Goal: Task Accomplishment & Management: Complete application form

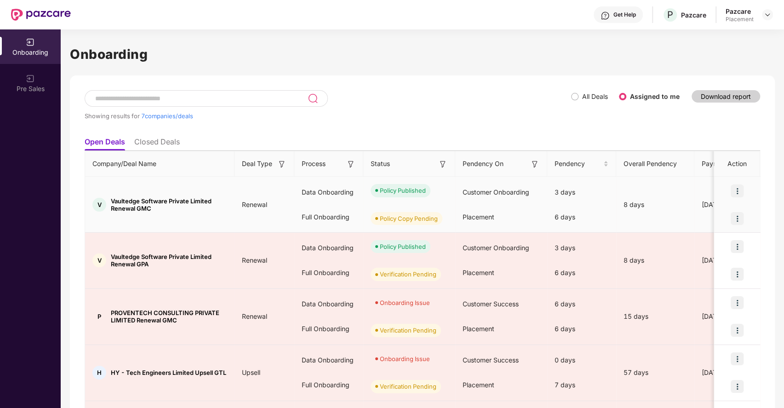
drag, startPoint x: 735, startPoint y: 210, endPoint x: 735, endPoint y: 221, distance: 10.6
click at [735, 221] on div at bounding box center [737, 219] width 46 height 28
click at [735, 221] on img at bounding box center [736, 218] width 13 height 13
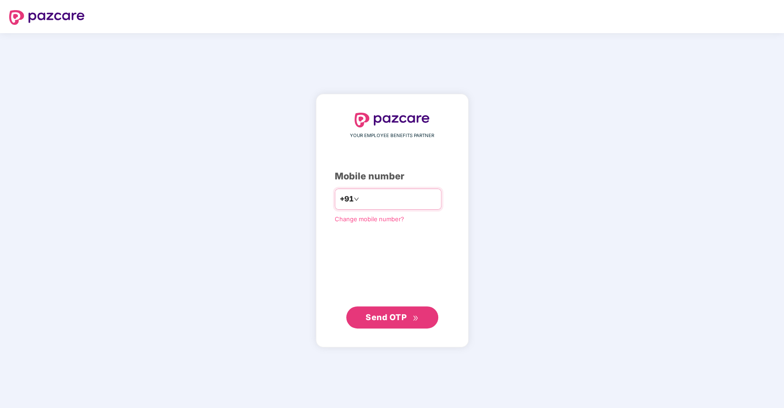
click at [405, 201] on input "number" at bounding box center [398, 199] width 75 height 15
type input "**********"
click at [390, 318] on span "Send OTP" at bounding box center [385, 317] width 41 height 10
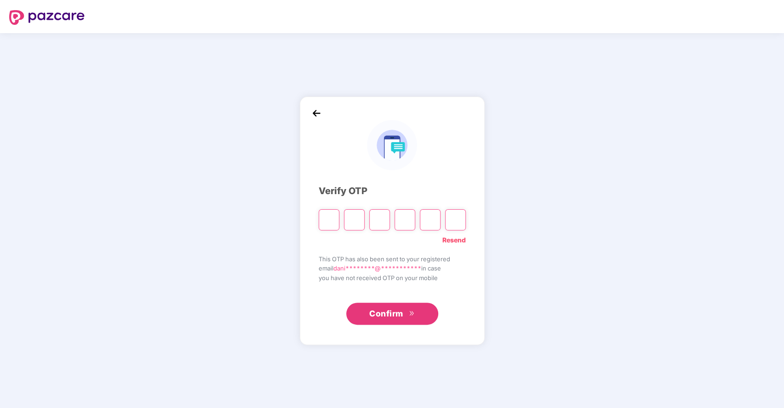
type input "*"
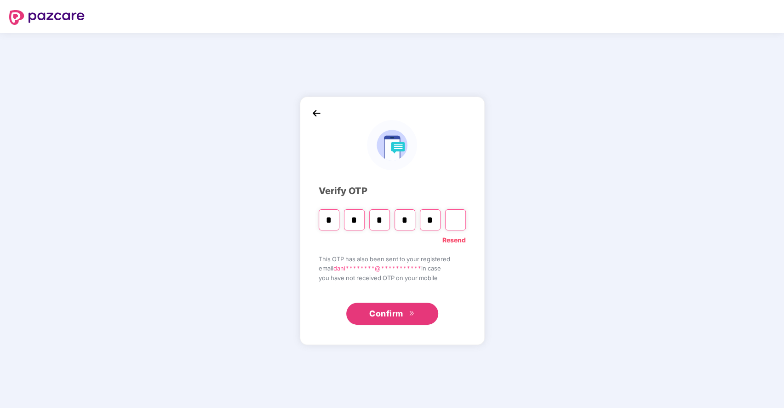
type input "*"
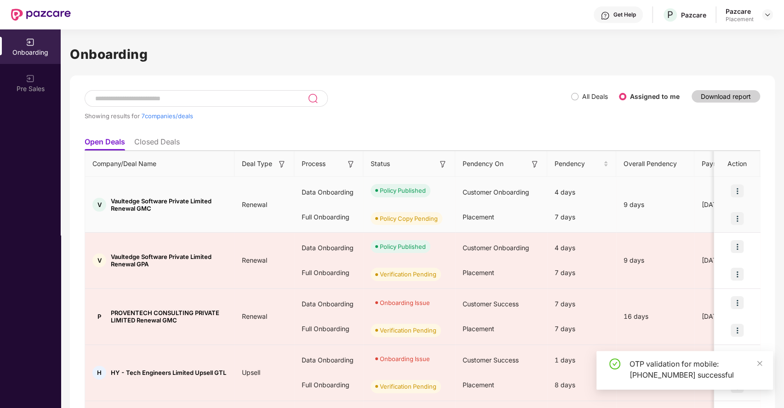
click at [737, 214] on img at bounding box center [736, 218] width 13 height 13
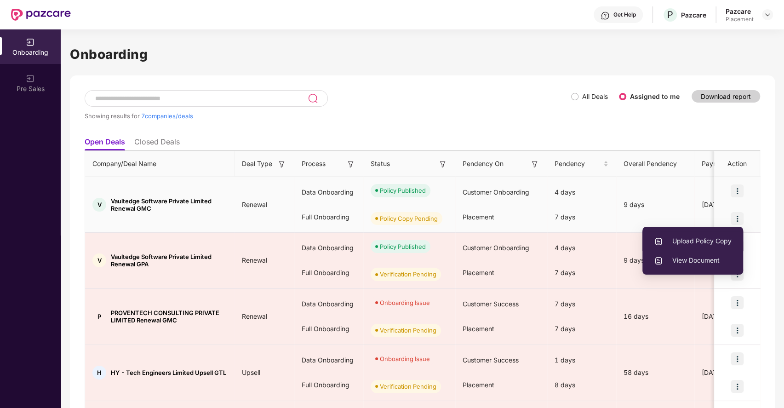
click at [702, 237] on span "Upload Policy Copy" at bounding box center [693, 241] width 78 height 10
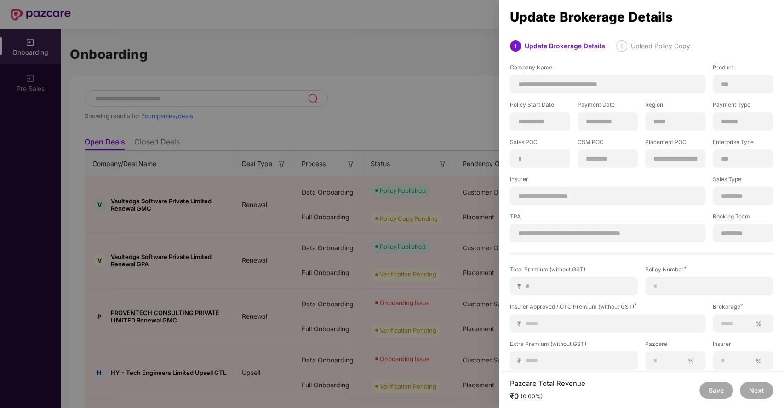
click at [479, 134] on div at bounding box center [392, 204] width 784 height 408
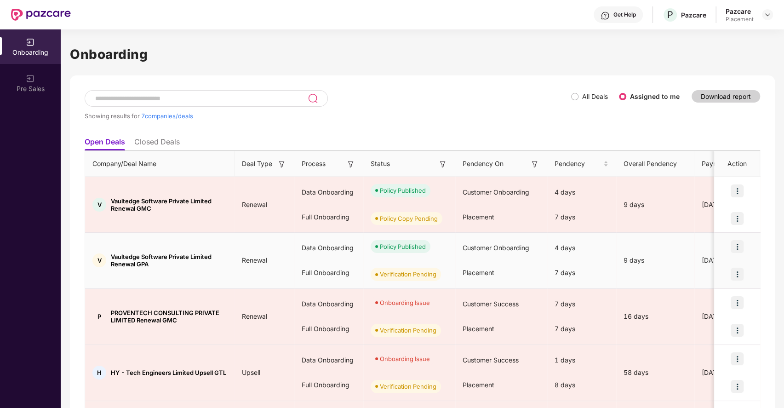
scroll to position [193, 0]
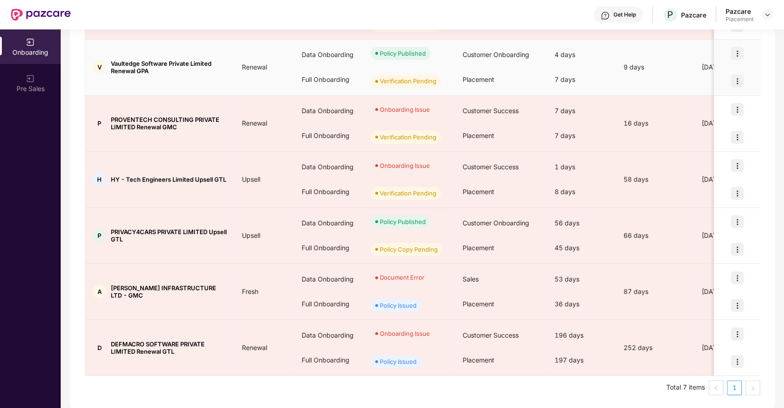
click at [733, 74] on img at bounding box center [736, 80] width 13 height 13
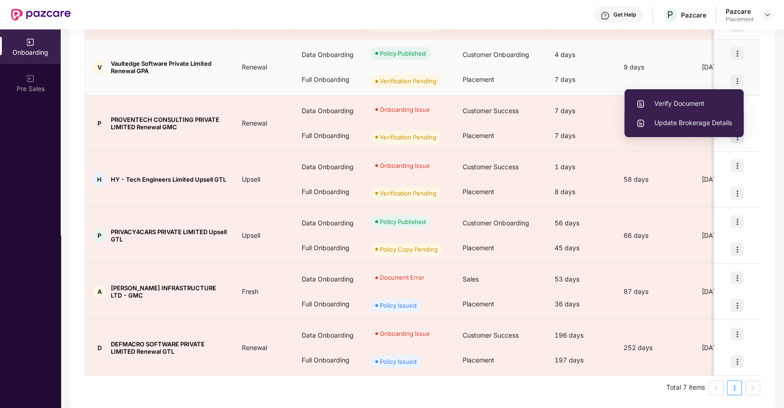
click at [714, 120] on span "Update Brokerage Details" at bounding box center [684, 123] width 96 height 10
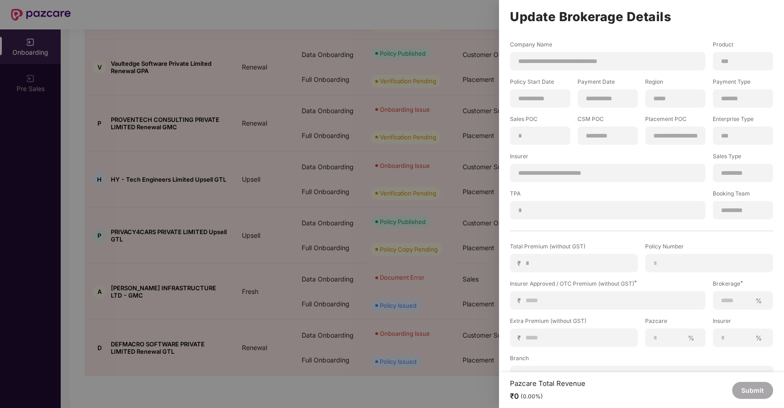
scroll to position [19, 0]
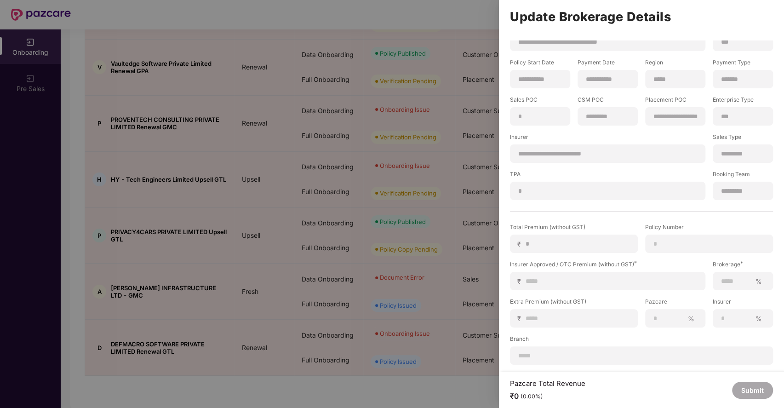
click at [450, 185] on div at bounding box center [392, 204] width 784 height 408
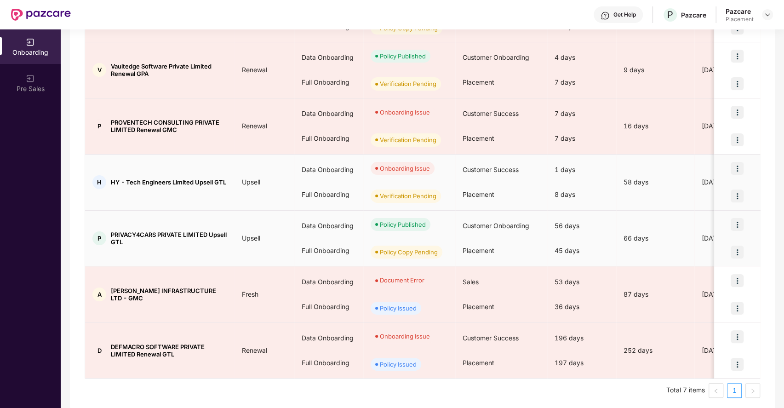
scroll to position [193, 0]
